Goal: Task Accomplishment & Management: Use online tool/utility

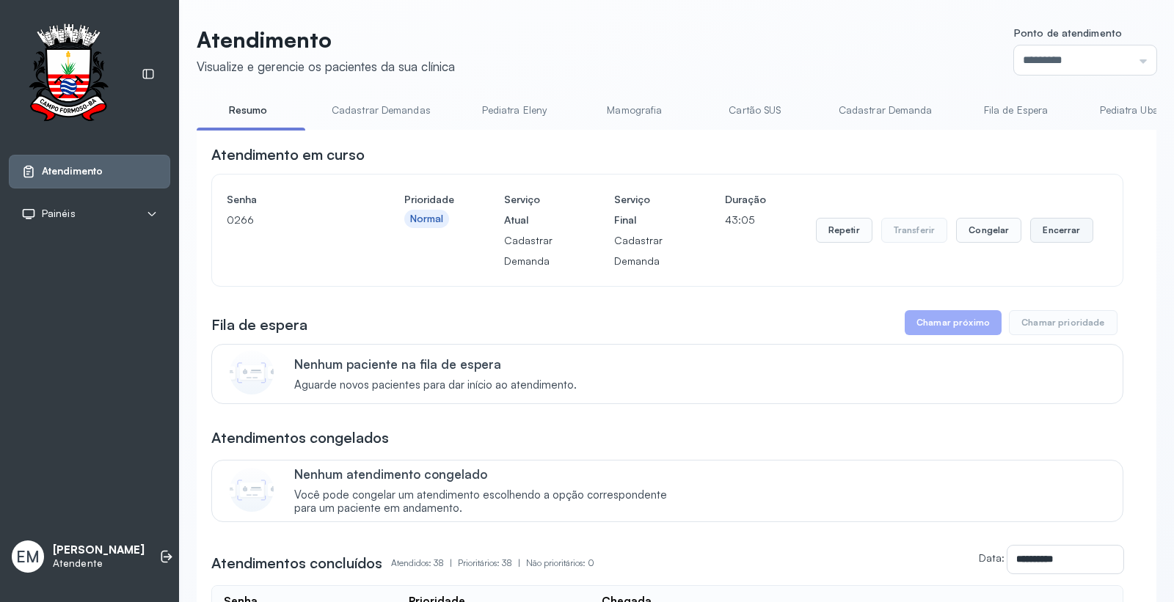
click at [1040, 232] on button "Encerrar" at bounding box center [1061, 230] width 62 height 25
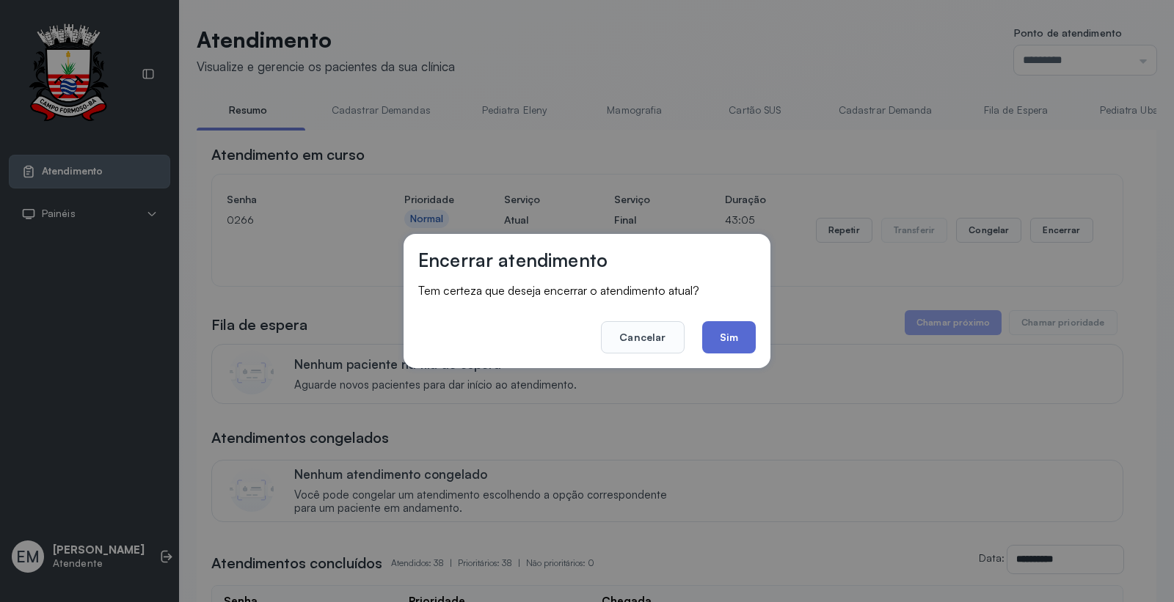
click at [744, 337] on button "Sim" at bounding box center [729, 337] width 54 height 32
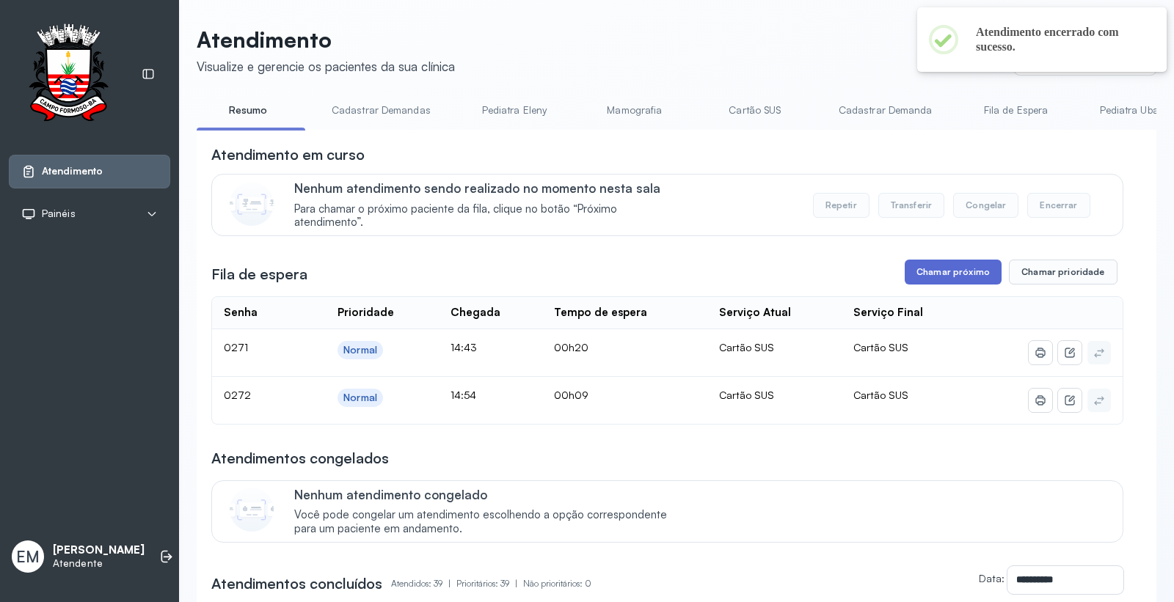
click at [990, 285] on button "Chamar próximo" at bounding box center [953, 272] width 97 height 25
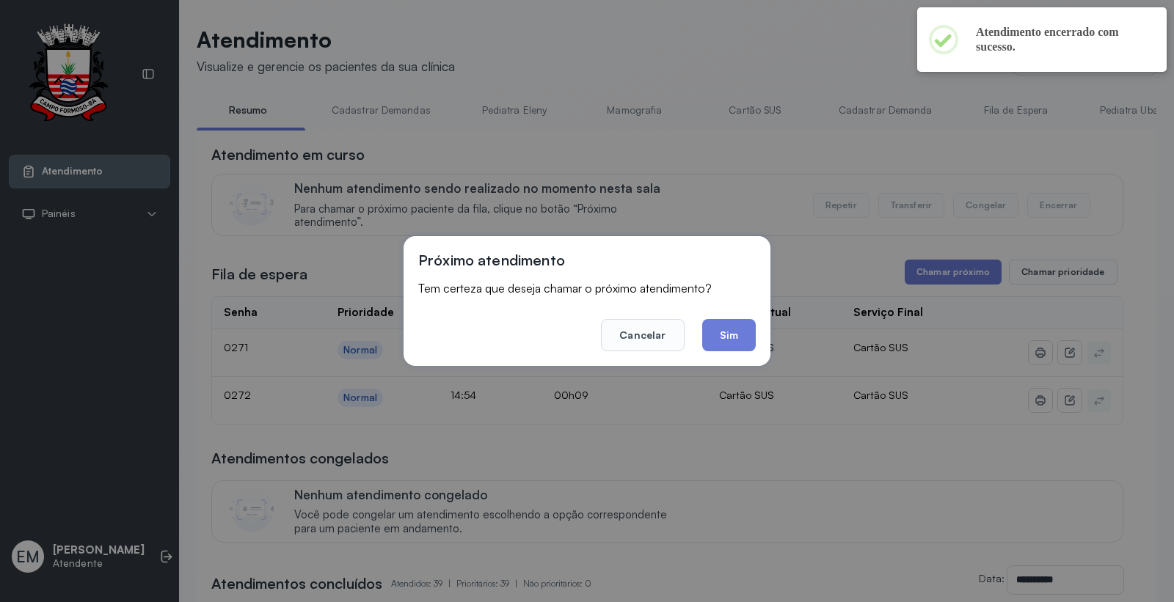
click at [756, 343] on div "Próximo atendimento Tem certeza que deseja chamar o próximo atendimento? Cancel…" at bounding box center [587, 301] width 367 height 130
drag, startPoint x: 737, startPoint y: 335, endPoint x: 540, endPoint y: 4, distance: 384.9
click at [736, 335] on button "Sim" at bounding box center [729, 335] width 54 height 32
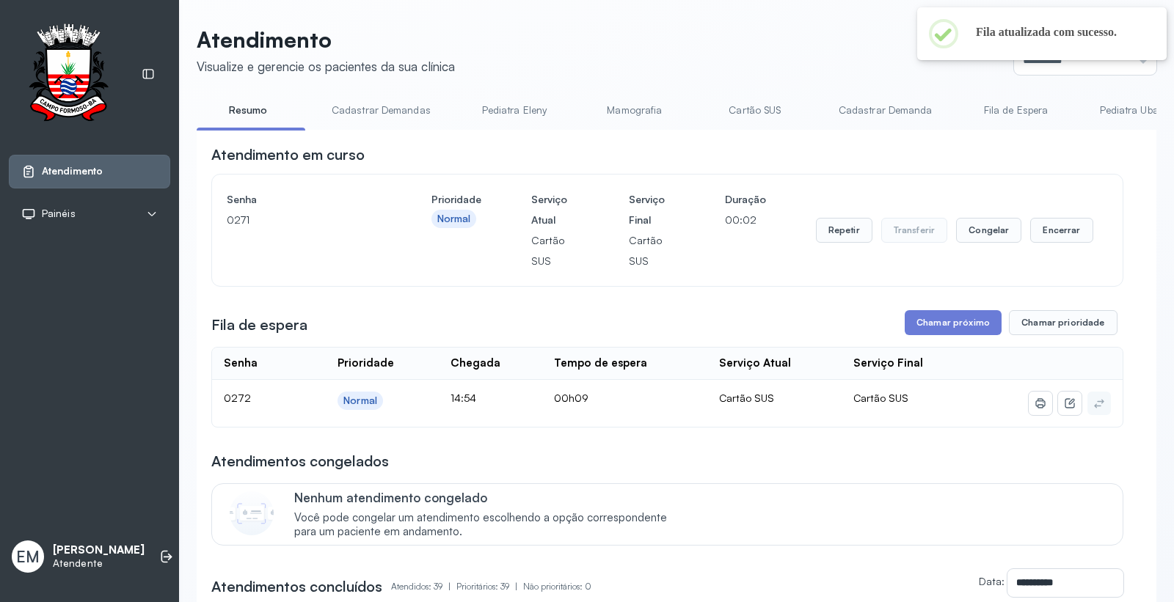
click at [929, 319] on button "Chamar próximo" at bounding box center [953, 322] width 97 height 25
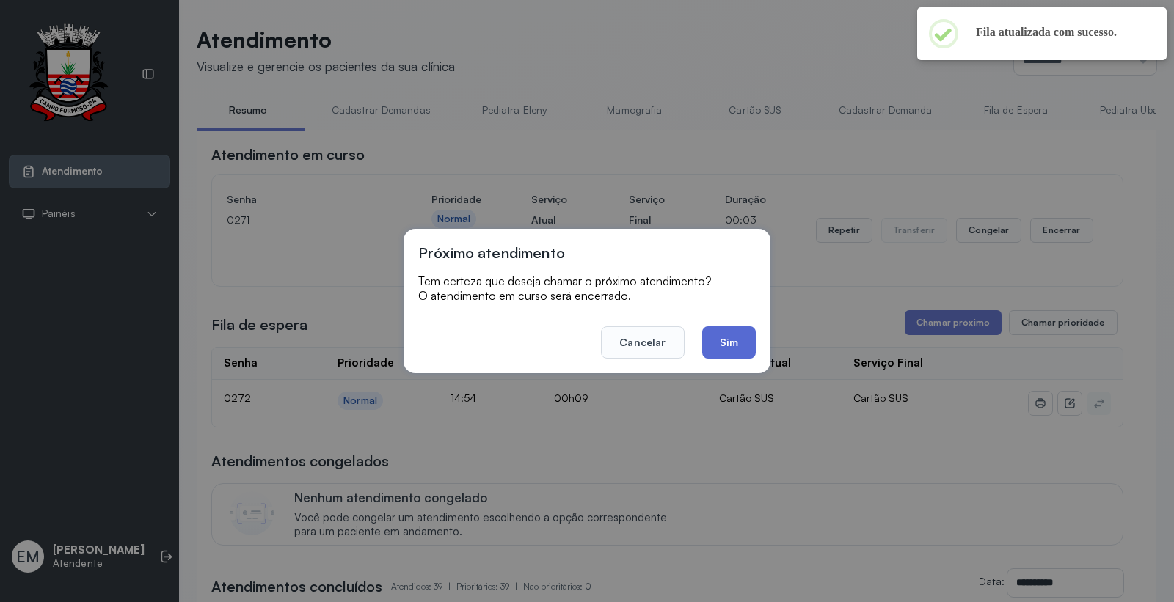
click at [746, 356] on button "Sim" at bounding box center [729, 342] width 54 height 32
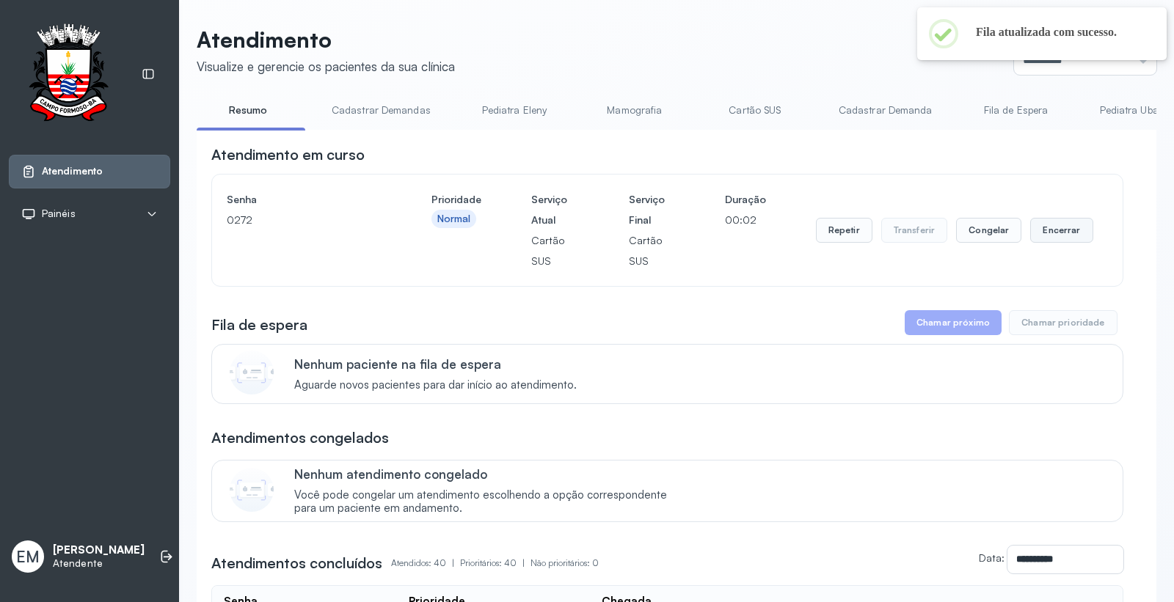
click at [1049, 238] on button "Encerrar" at bounding box center [1061, 230] width 62 height 25
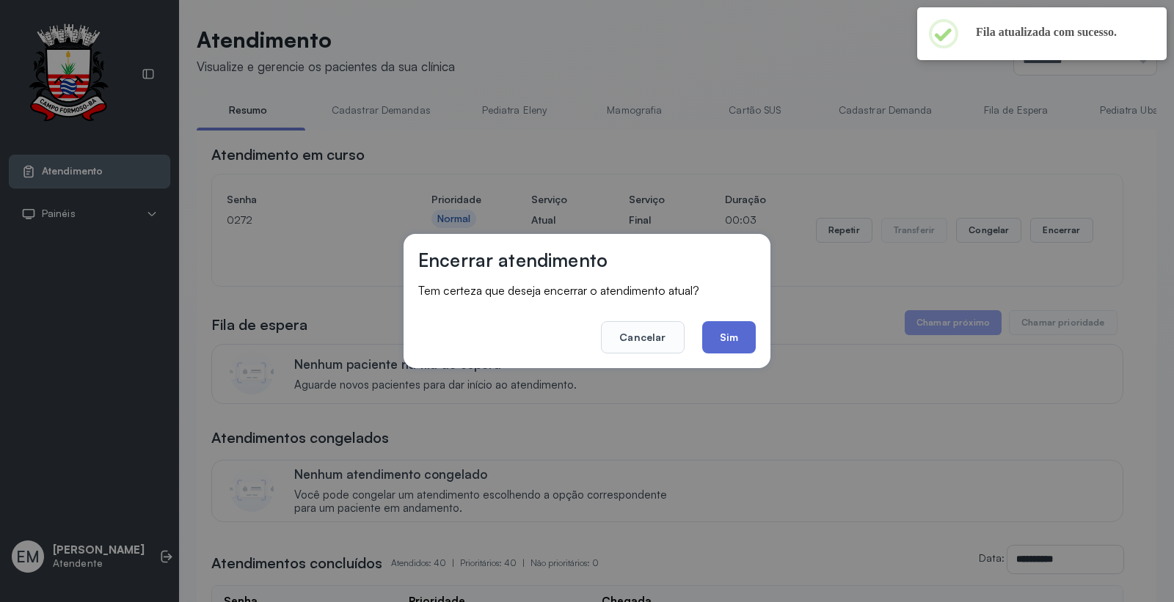
drag, startPoint x: 744, startPoint y: 331, endPoint x: 459, endPoint y: 115, distance: 357.1
click at [742, 330] on button "Sim" at bounding box center [729, 337] width 54 height 32
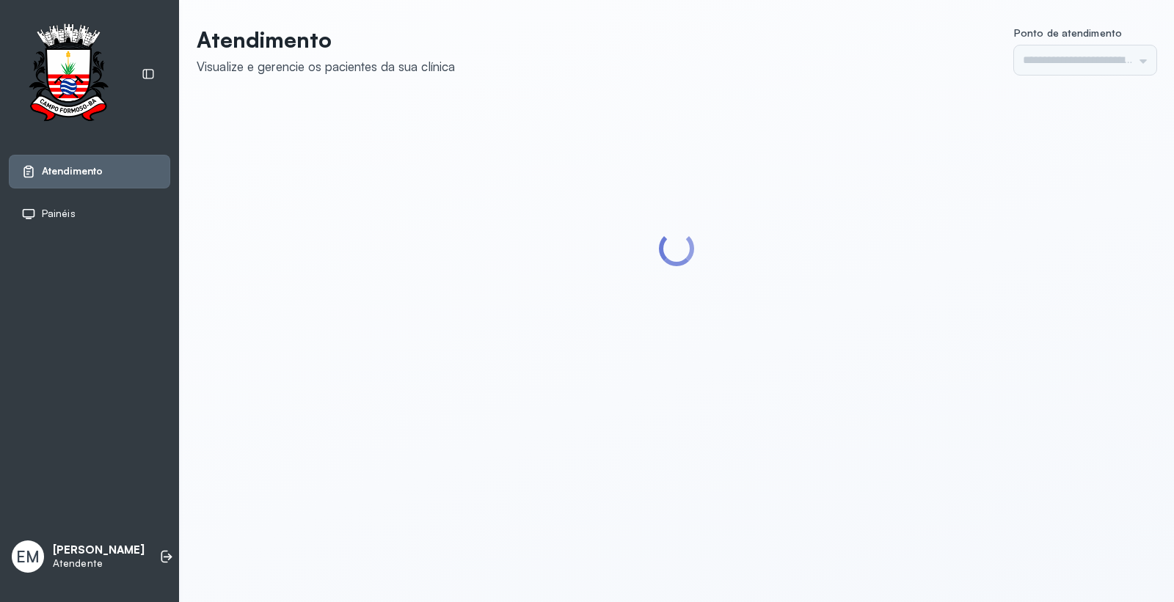
type input "*********"
